Goal: Information Seeking & Learning: Find specific page/section

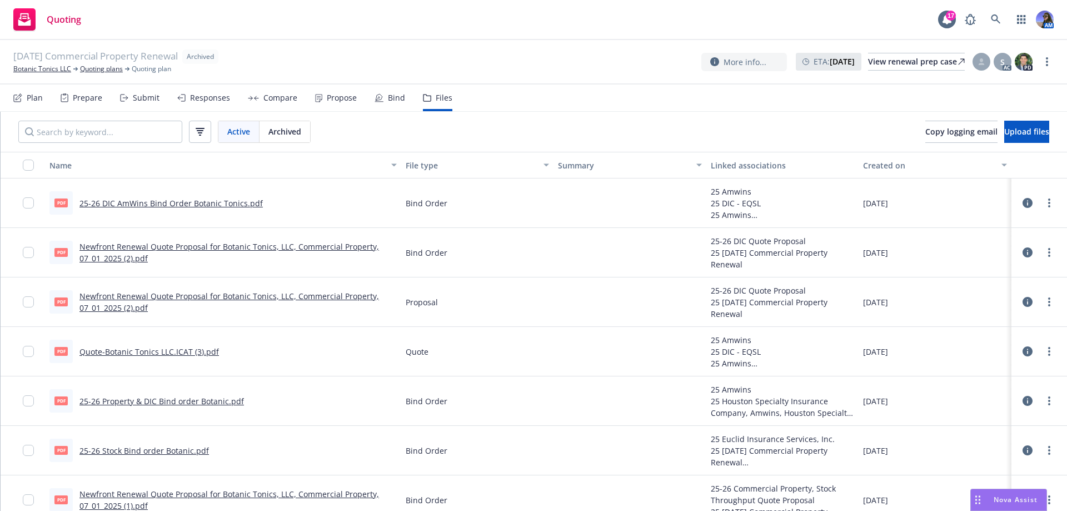
drag, startPoint x: 0, startPoint y: 0, endPoint x: 216, endPoint y: 24, distance: 216.9
click at [216, 24] on div "Quoting 17 AM" at bounding box center [533, 20] width 1067 height 40
click at [1000, 17] on icon at bounding box center [996, 19] width 10 height 10
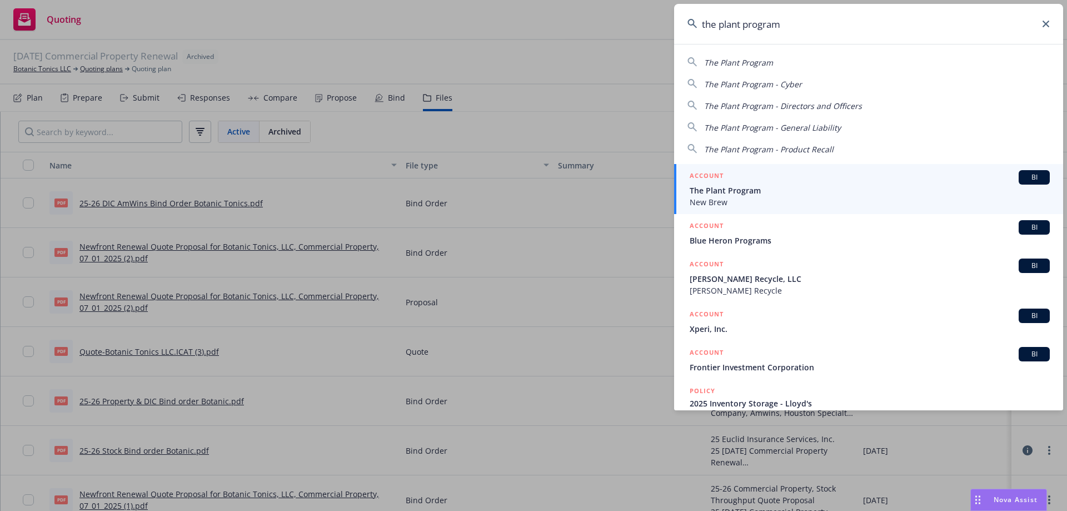
type input "the plant program"
click at [777, 189] on span "The Plant Program" at bounding box center [870, 190] width 360 height 12
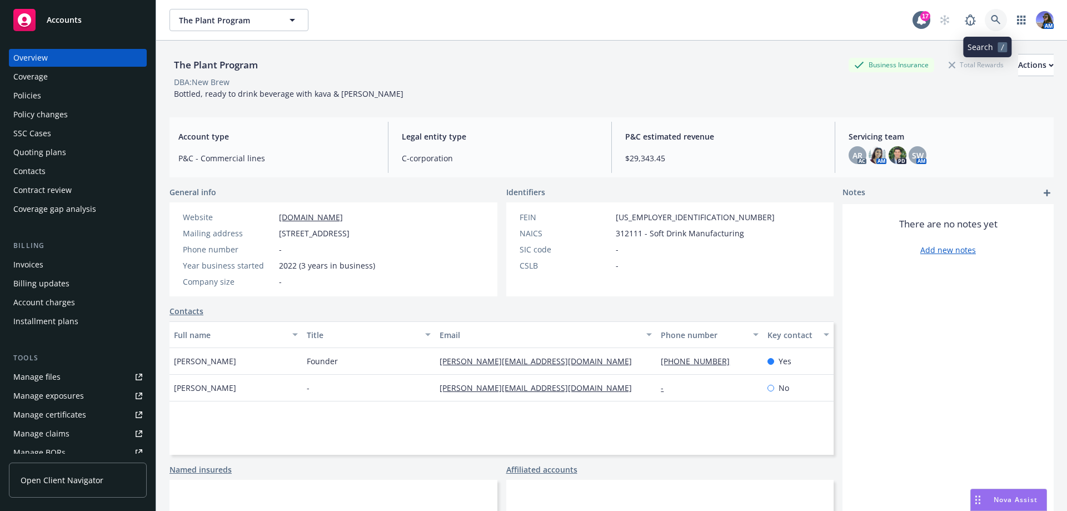
click at [985, 23] on link at bounding box center [996, 20] width 22 height 22
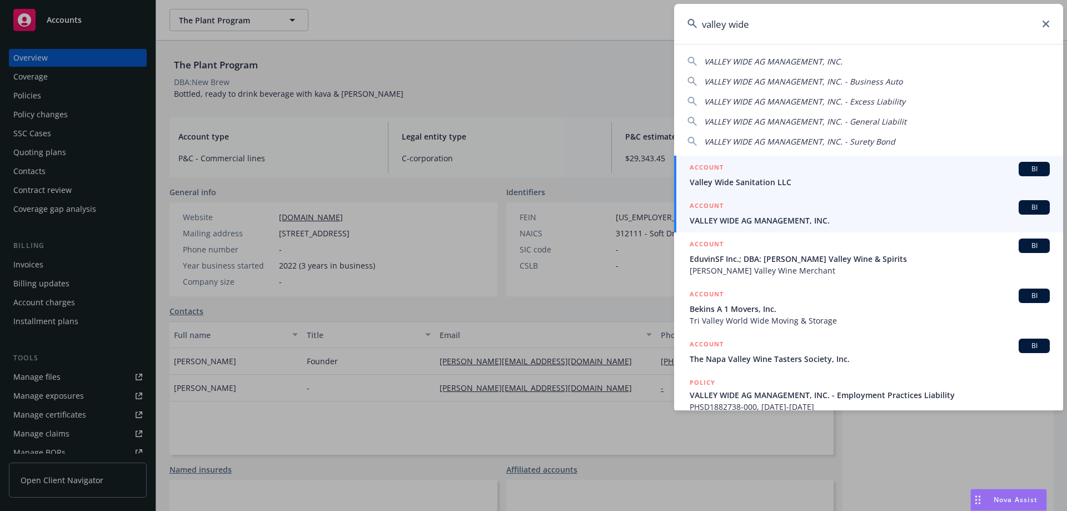
type input "valley wide"
click at [761, 215] on span "VALLEY WIDE AG MANAGEMENT, INC." at bounding box center [870, 220] width 360 height 12
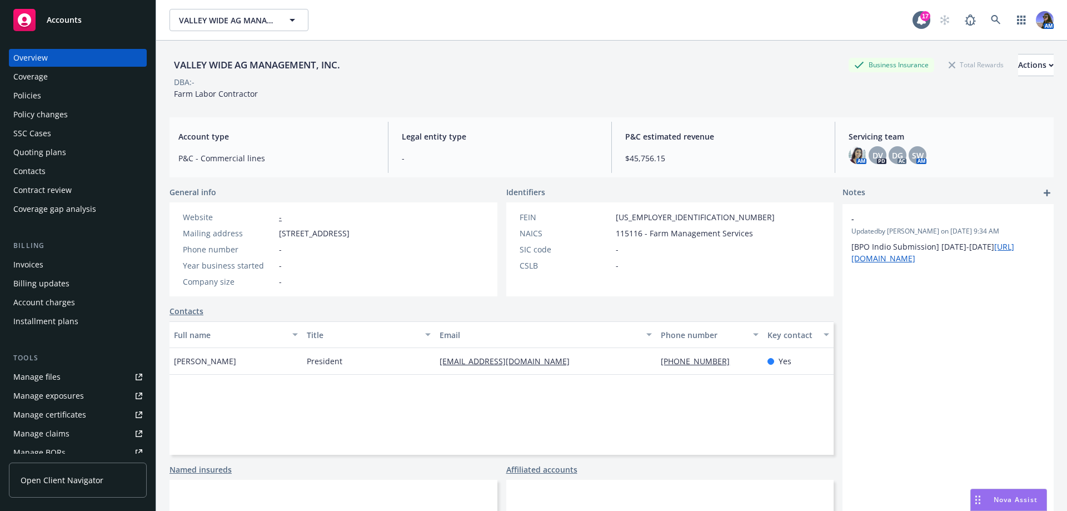
click at [37, 100] on div "Policies" at bounding box center [27, 96] width 28 height 18
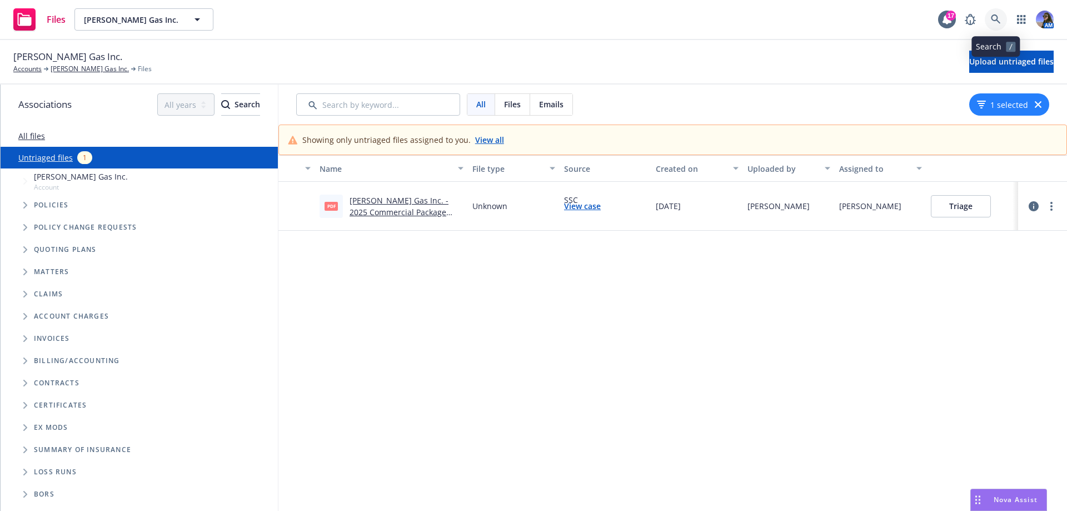
click at [995, 18] on icon at bounding box center [996, 19] width 10 height 10
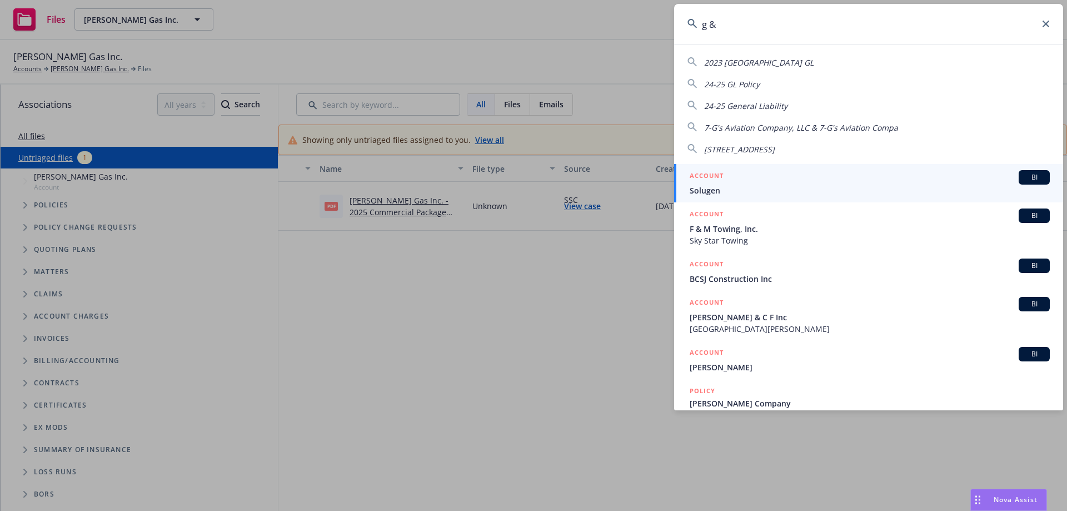
type input "g & j"
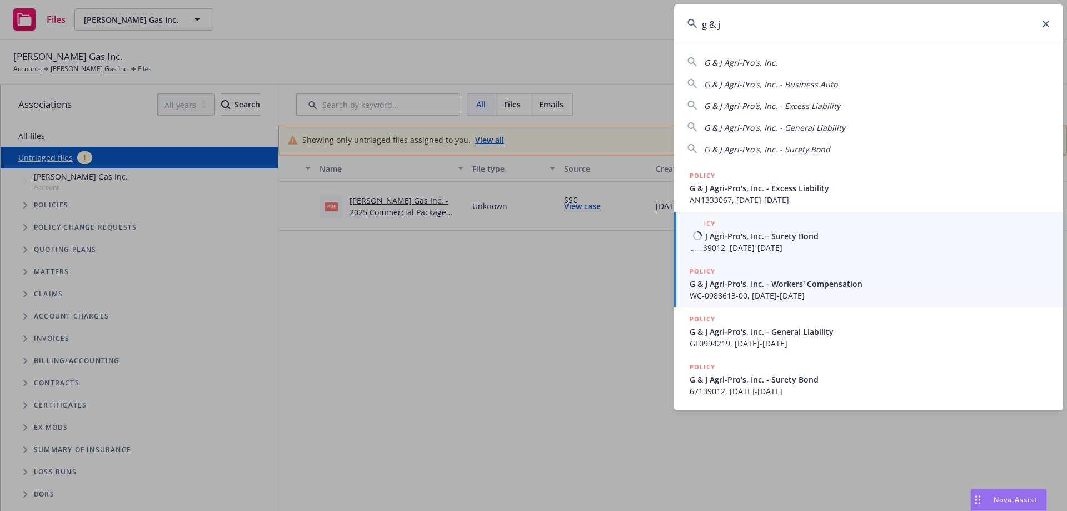
click at [751, 276] on div "POLICY" at bounding box center [870, 272] width 360 height 12
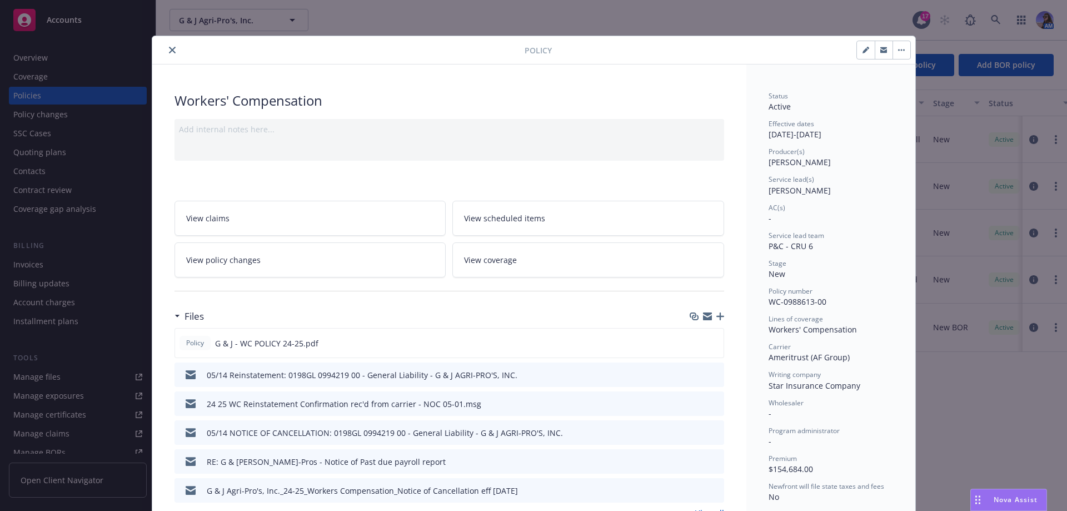
click at [169, 52] on icon "close" at bounding box center [172, 50] width 7 height 7
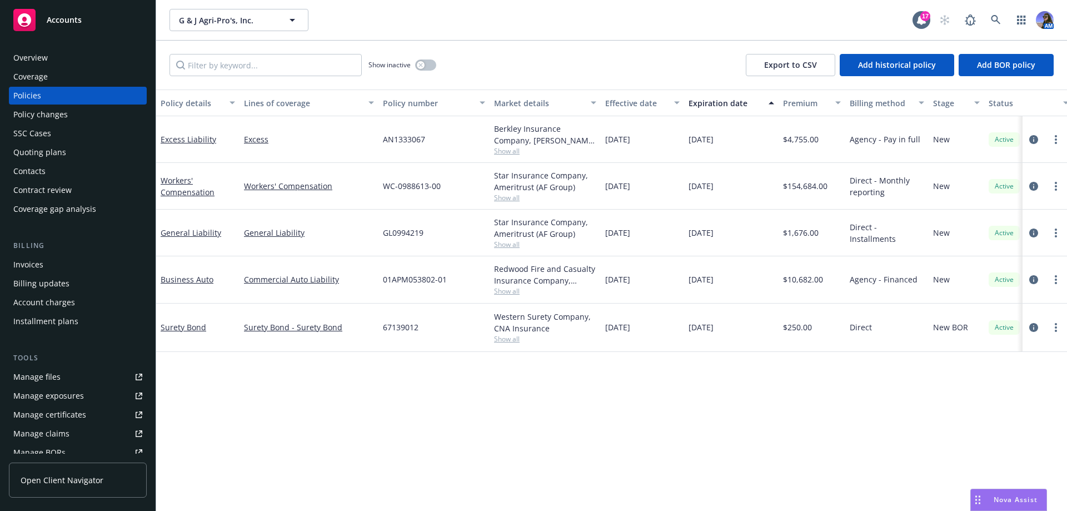
click at [57, 52] on div "Overview" at bounding box center [77, 58] width 129 height 18
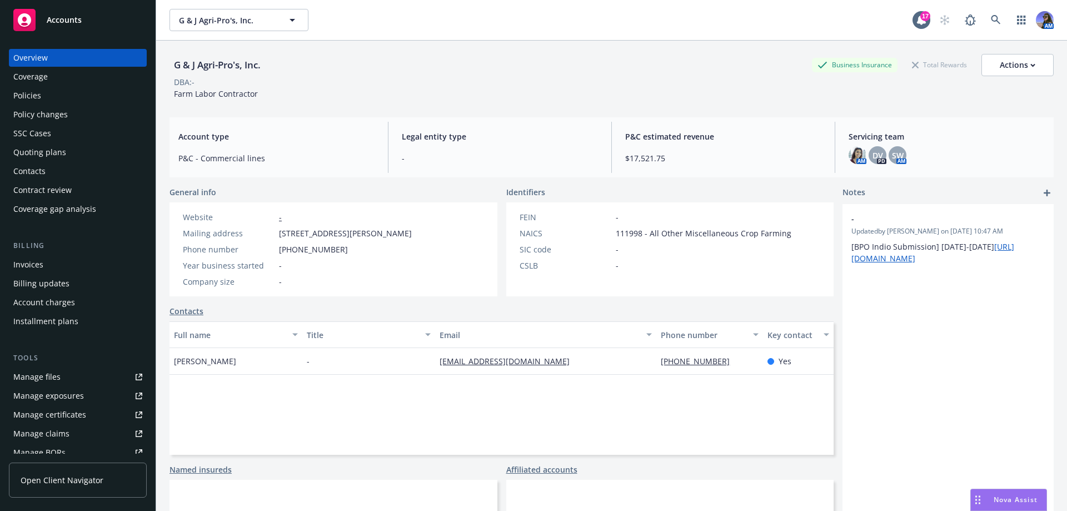
click at [29, 98] on div "Policies" at bounding box center [27, 96] width 28 height 18
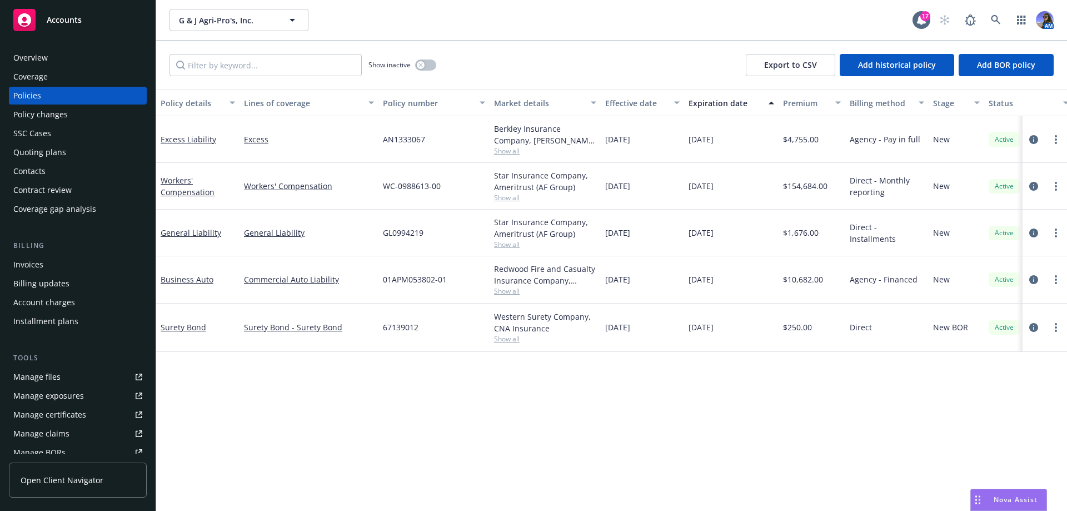
click at [63, 51] on div "Overview" at bounding box center [77, 58] width 129 height 18
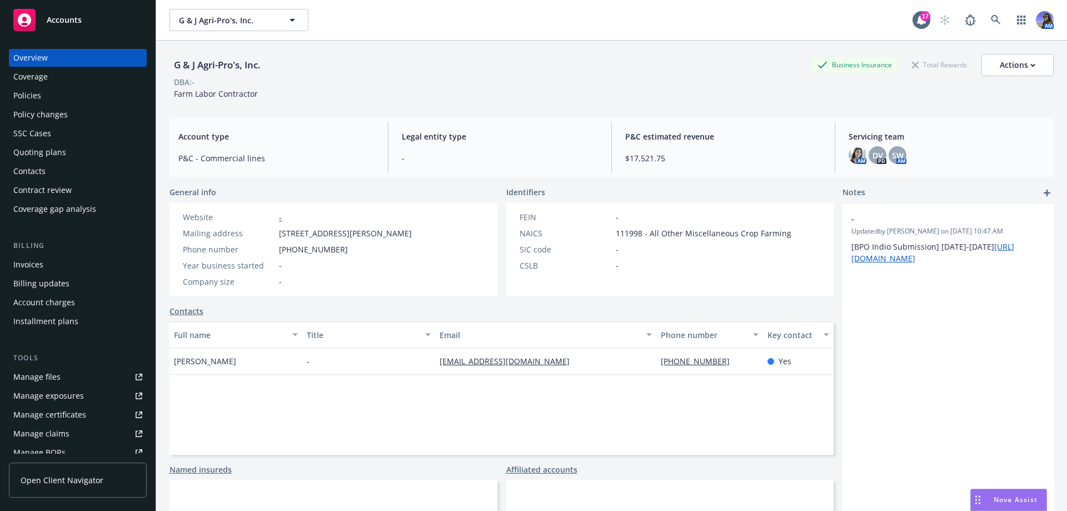
click at [49, 139] on div "SSC Cases" at bounding box center [32, 133] width 38 height 18
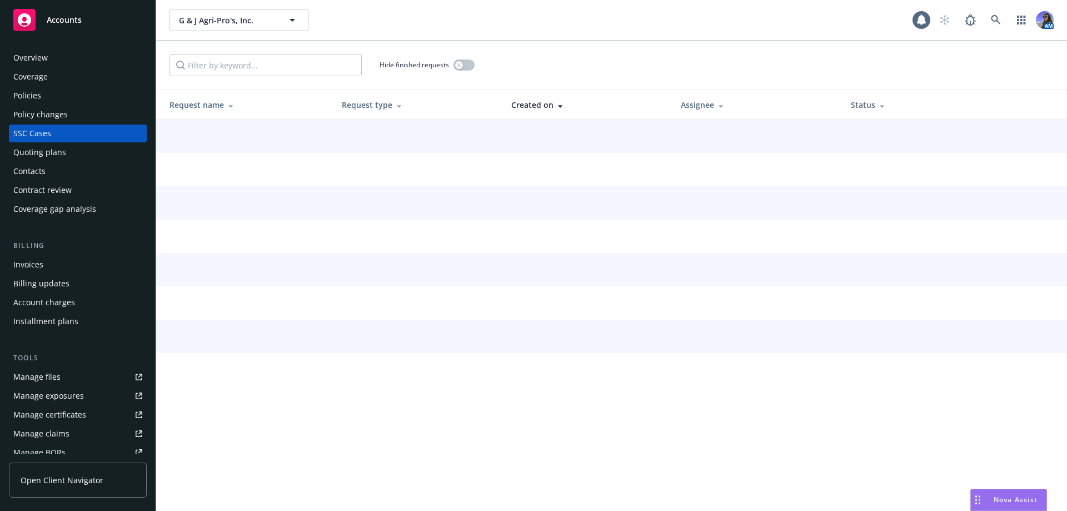
click at [34, 157] on div "Quoting plans" at bounding box center [39, 152] width 53 height 18
